Goal: Communication & Community: Ask a question

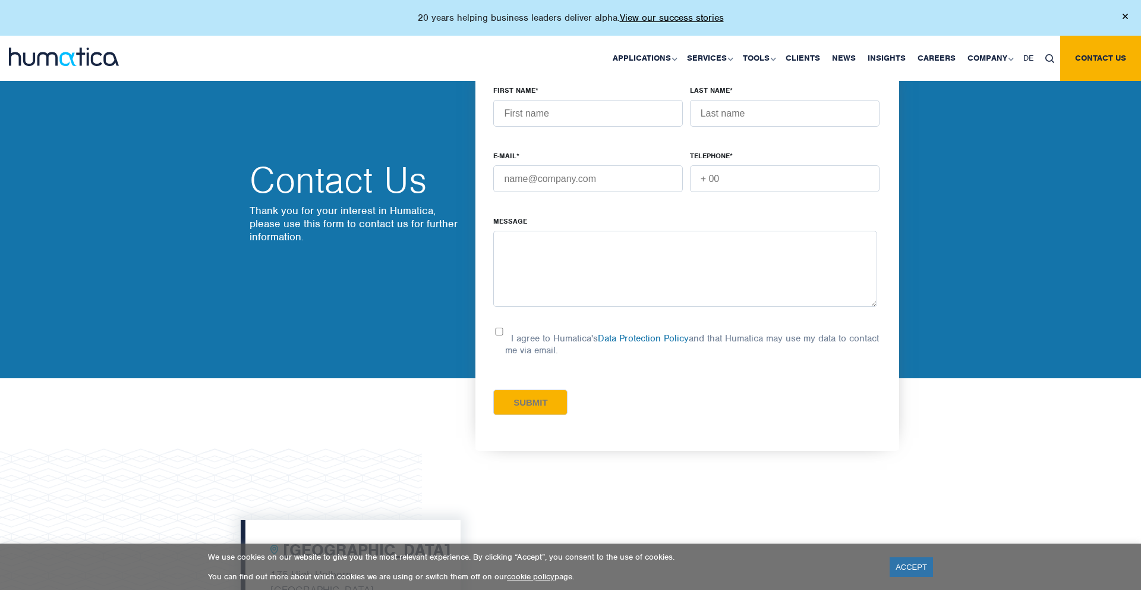
click at [911, 567] on link "ACCEPT" at bounding box center [911, 567] width 43 height 20
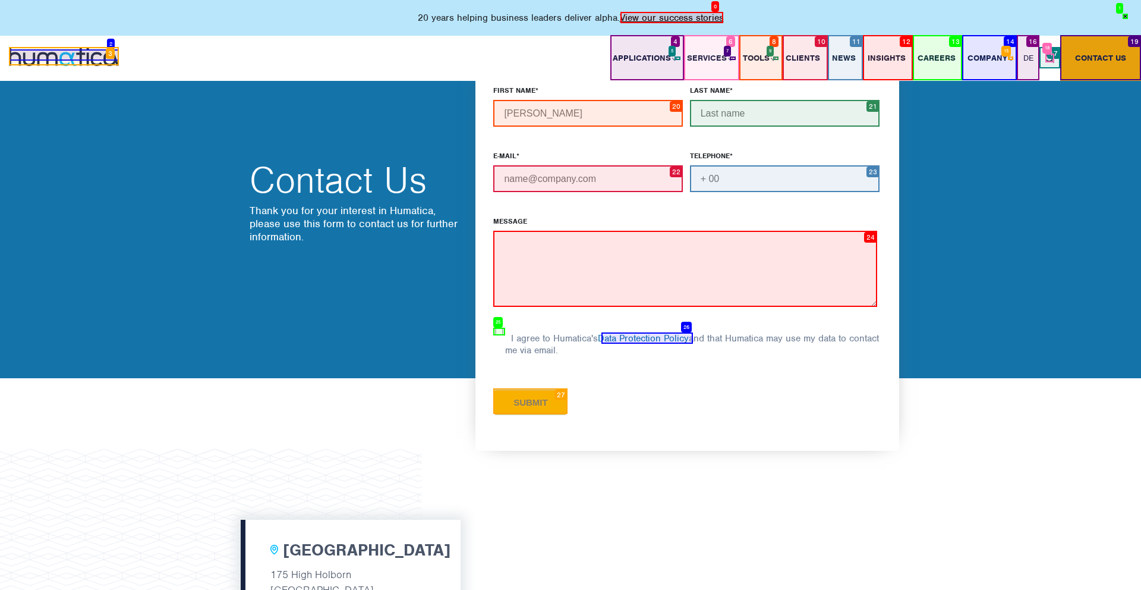
type input "[PERSON_NAME]"
type input "Baumen"
type input "[EMAIL_ADDRESS][DOMAIN_NAME]"
type input "[PHONE_NUMBER]"
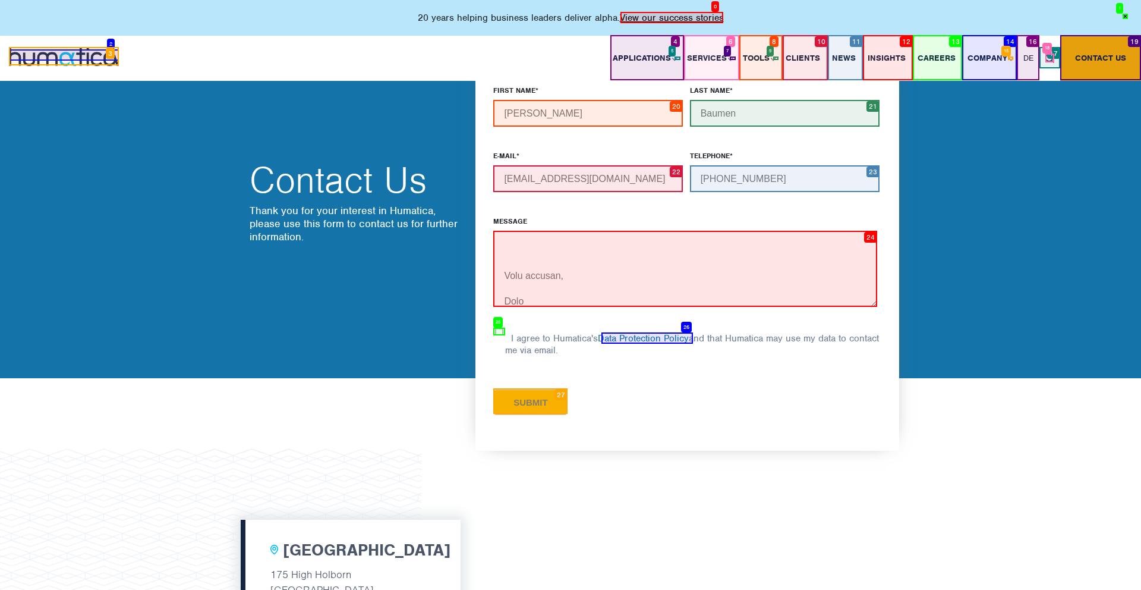
type textarea "Hi Humatica Team, I was checking out your organizational effectiveness on your …"
click at [499, 331] on input "I agree to Humatica's Data Protection Policy and that Humatica may use my data …" at bounding box center [499, 332] width 12 height 8
checkbox input "true"
click at [530, 401] on input "Submit" at bounding box center [530, 402] width 74 height 26
